Goal: Check status: Check status

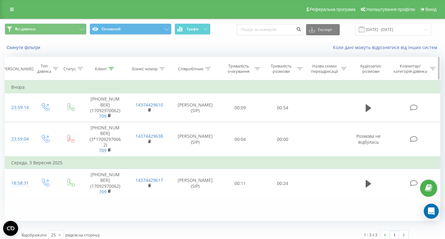
click at [111, 68] on icon at bounding box center [111, 68] width 6 height 3
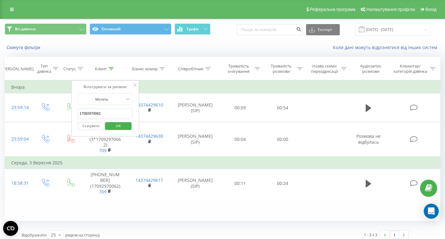
click at [111, 113] on input "17092970062" at bounding box center [105, 113] width 55 height 11
paste input "491755964566"
type input "491755964566"
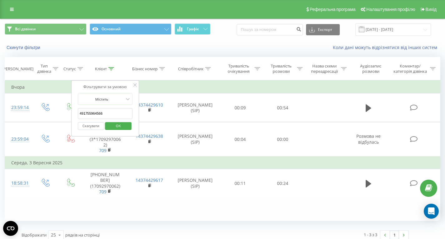
click button "OK" at bounding box center [118, 126] width 27 height 8
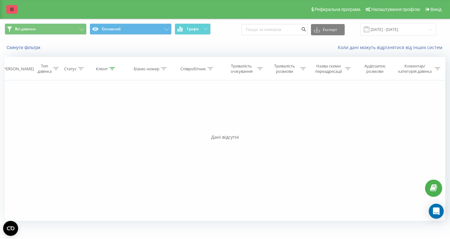
click at [12, 7] on icon at bounding box center [12, 9] width 4 height 4
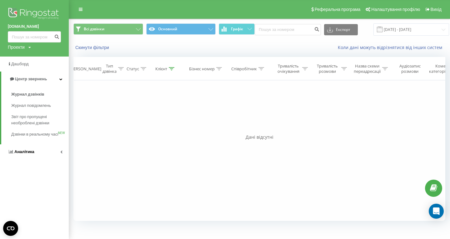
click at [25, 154] on span "Аналiтика" at bounding box center [24, 151] width 20 height 5
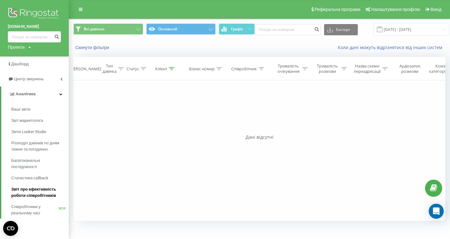
click at [33, 197] on span "Звіт про ефективність роботи співробітників" at bounding box center [38, 192] width 54 height 12
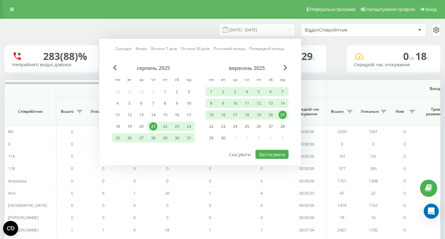
click at [282, 114] on div "21" at bounding box center [283, 115] width 8 height 8
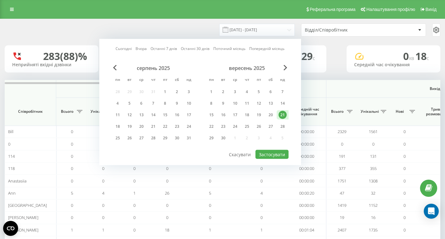
click at [272, 160] on div "Сьогодні Вчора Останні 7 днів Останні 30 днів Поточний місяць Попередній місяць…" at bounding box center [200, 102] width 202 height 126
click at [273, 156] on button "Застосувати" at bounding box center [272, 154] width 33 height 9
type input "[DATE] - [DATE]"
